Goal: Task Accomplishment & Management: Manage account settings

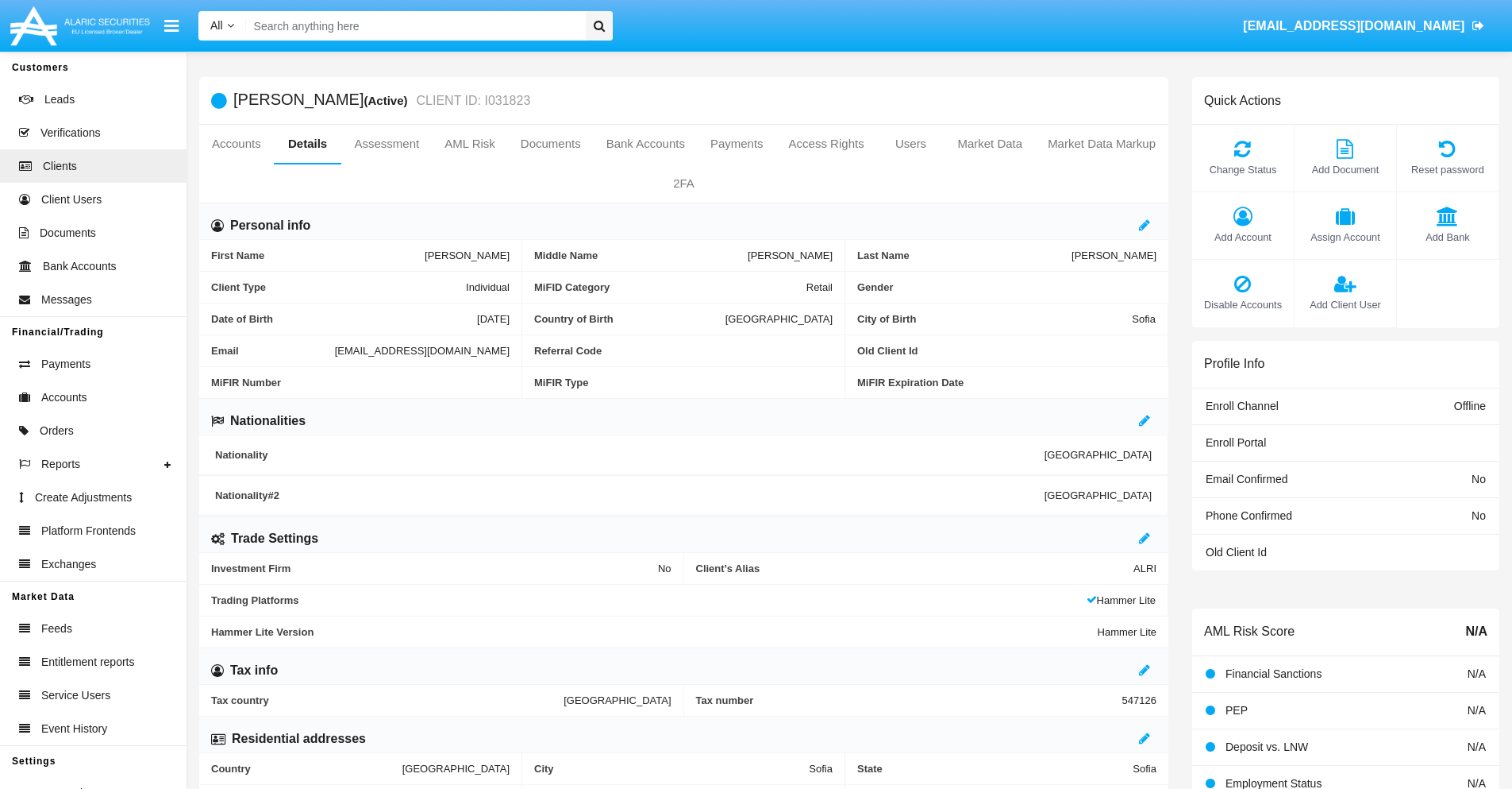
click at [990, 144] on link "Market Data" at bounding box center [990, 144] width 91 height 38
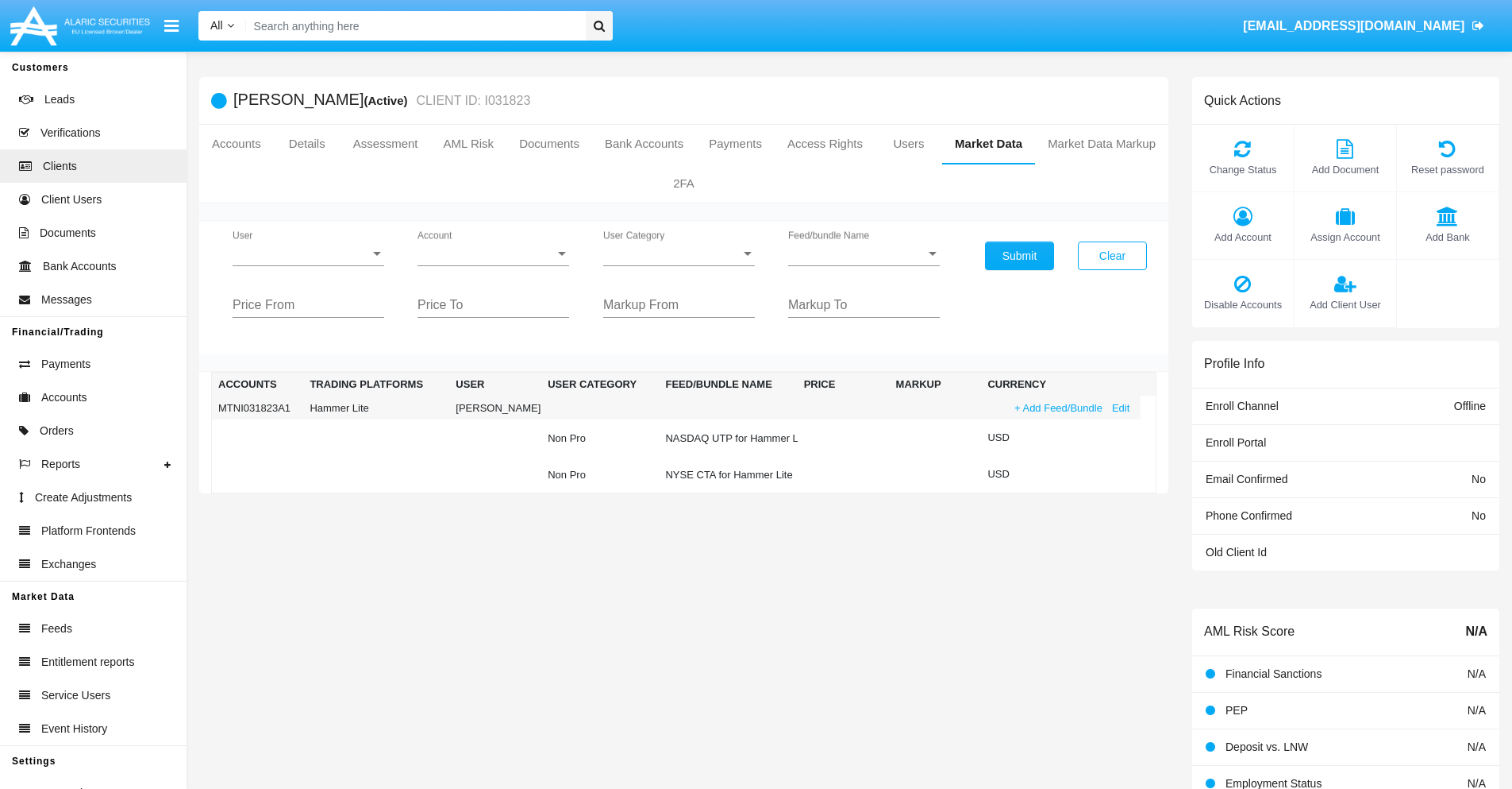
click at [1057, 408] on link "+ Add Feed/Bundle" at bounding box center [1058, 407] width 98 height 16
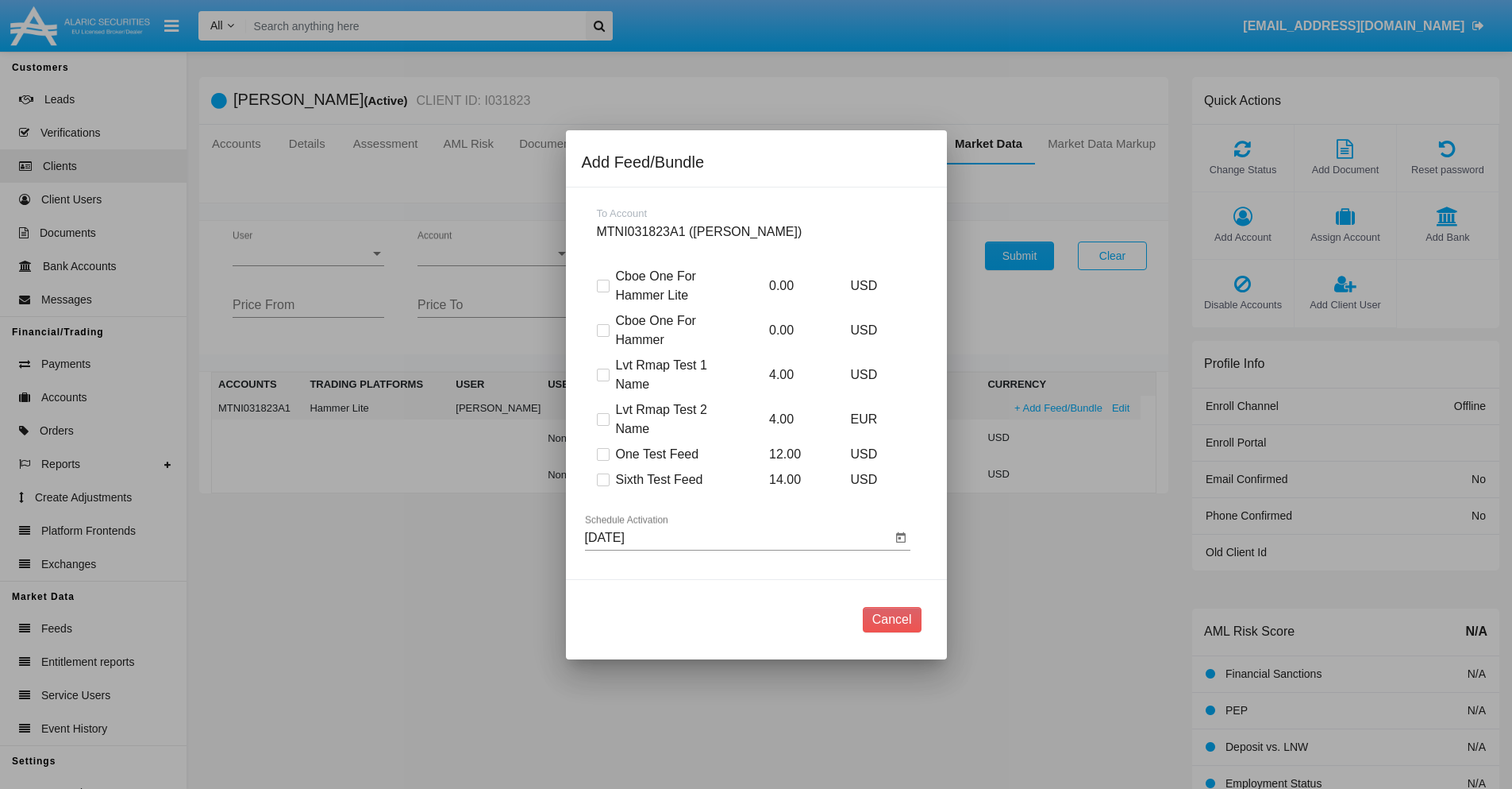
click at [603, 479] on span at bounding box center [603, 480] width 13 height 13
click at [603, 486] on input "Sixth Test Feed" at bounding box center [603, 486] width 1 height 1
checkbox input "true"
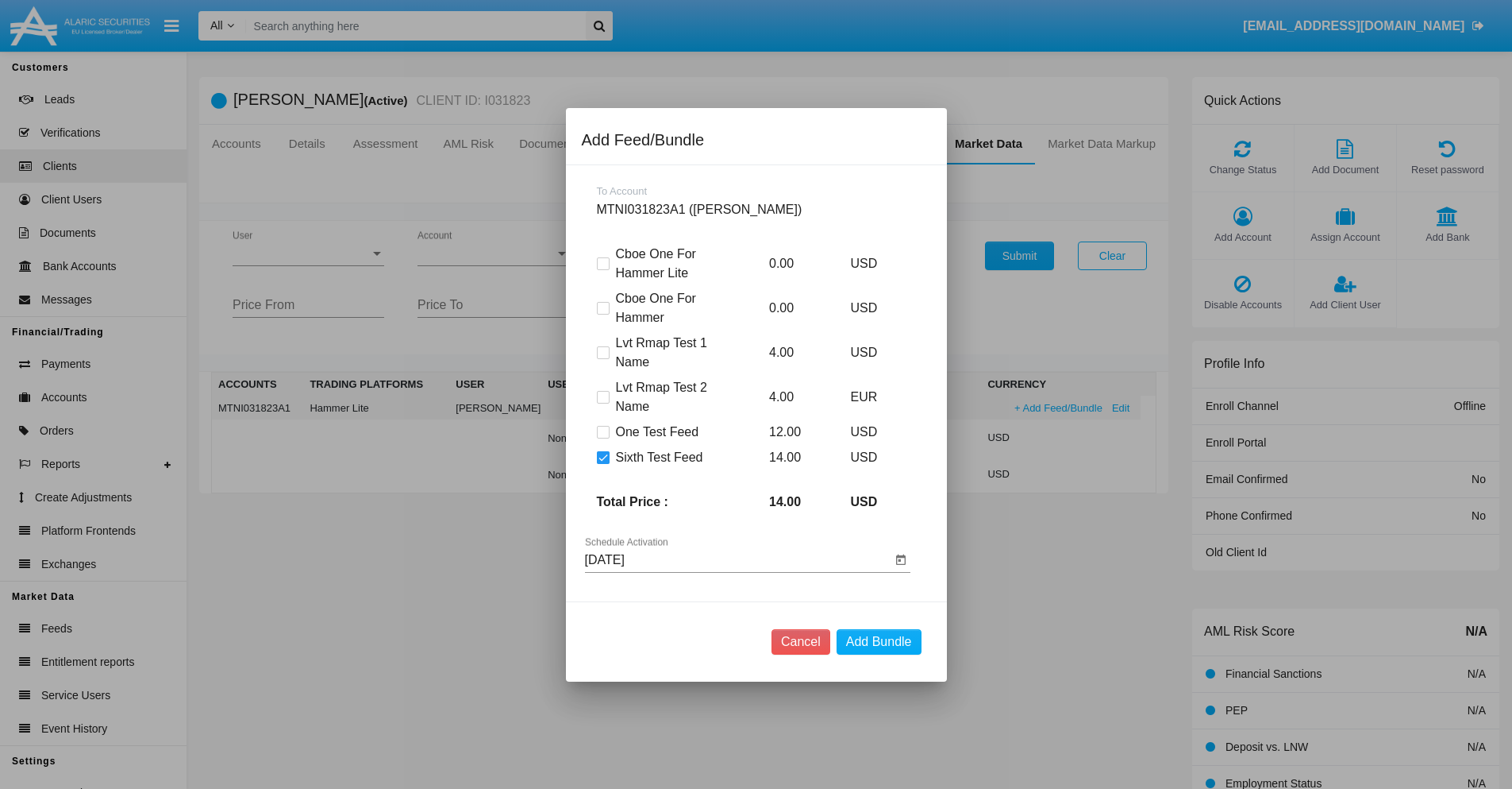
click at [737, 559] on input "[DATE]" at bounding box center [738, 559] width 307 height 15
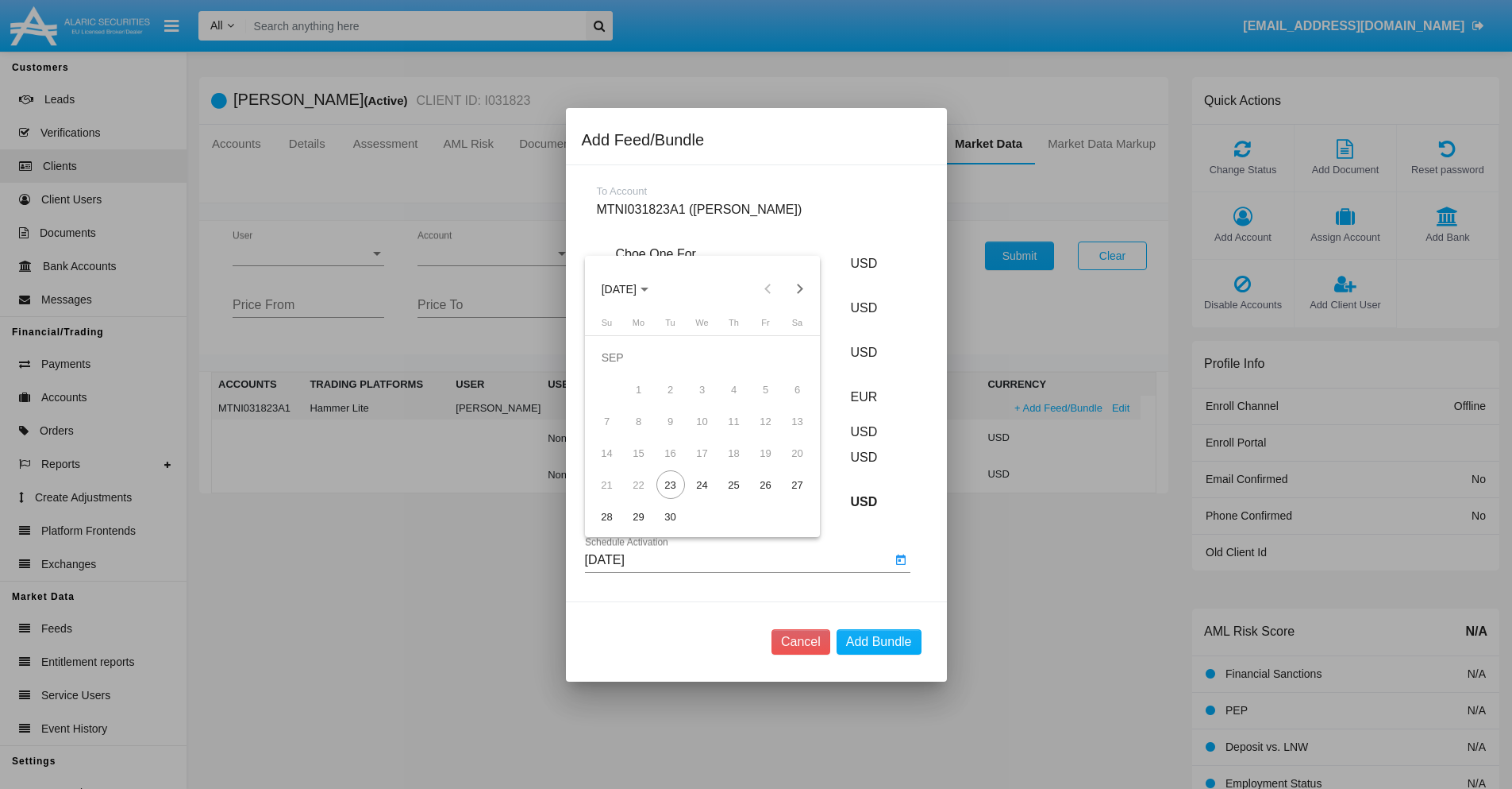
click at [632, 289] on span "SEP 2025" at bounding box center [619, 289] width 35 height 13
click at [785, 433] on div "2027" at bounding box center [785, 433] width 50 height 28
click at [729, 433] on div "NOV" at bounding box center [729, 433] width 50 height 28
click at [734, 484] on div "25" at bounding box center [734, 484] width 28 height 28
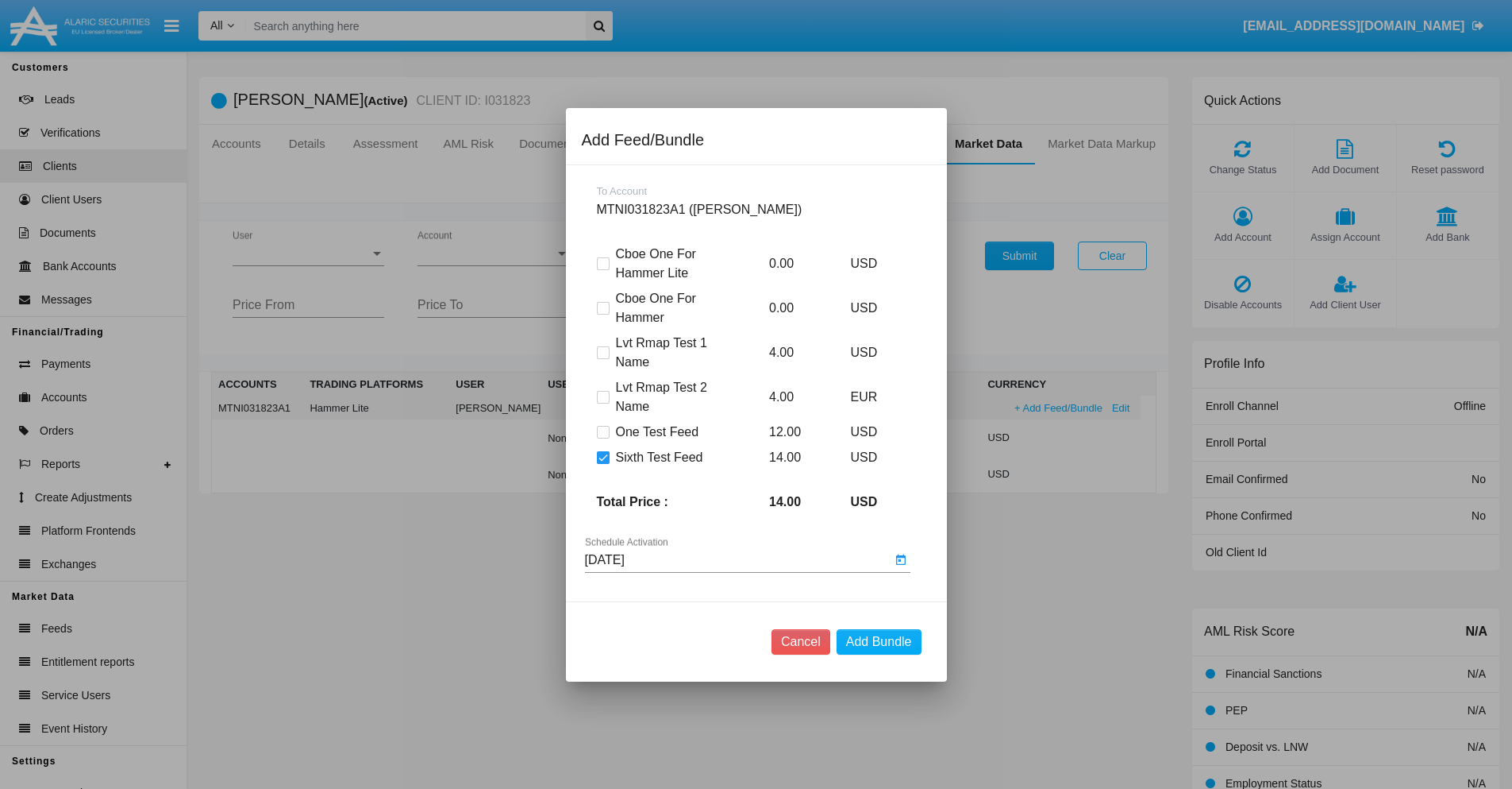
type input "11/25/27"
click at [878, 641] on button "Add Bundle" at bounding box center [878, 642] width 85 height 26
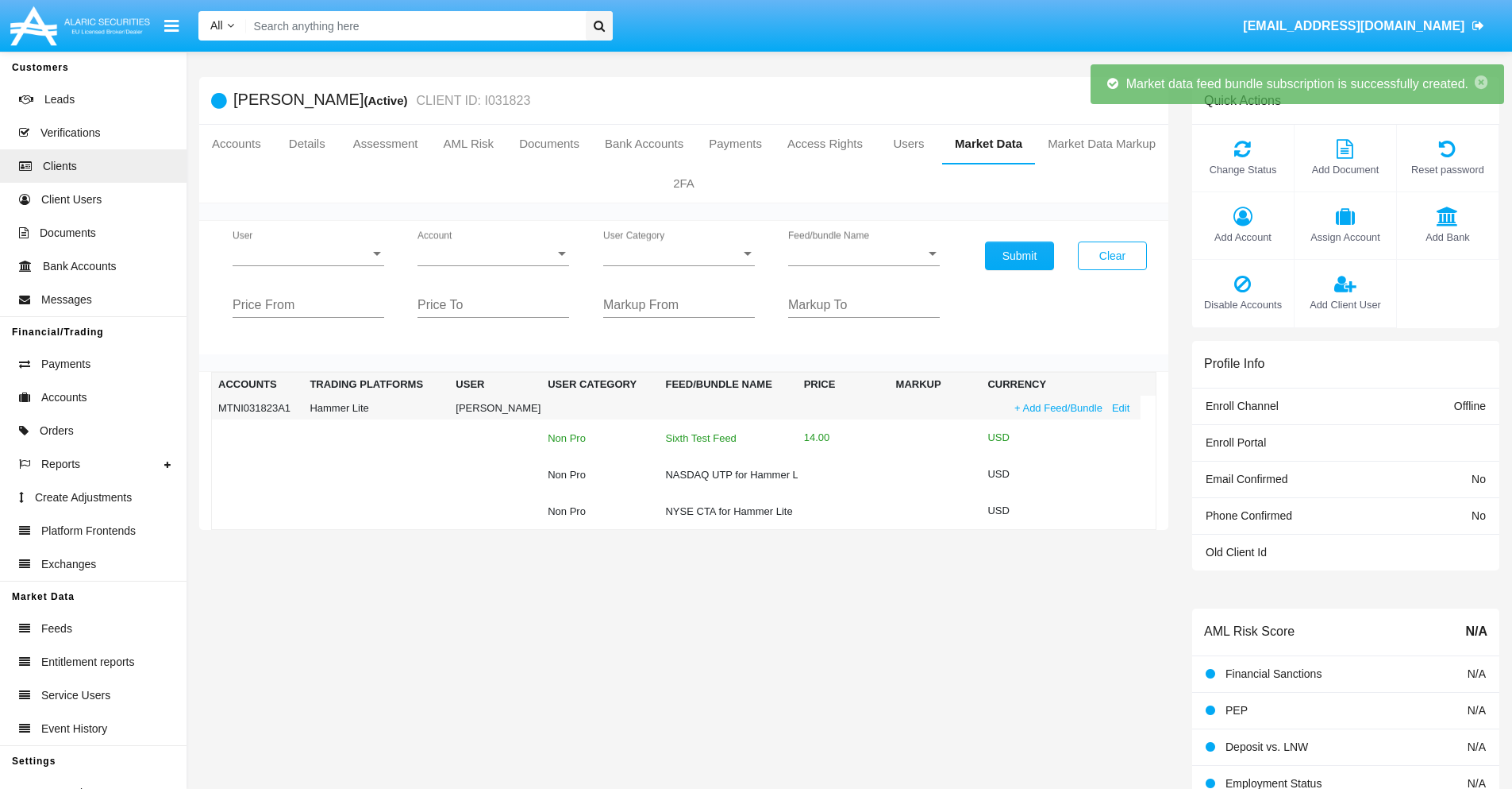
click at [723, 438] on div "Sixth Test Feed" at bounding box center [728, 438] width 125 height 10
